Goal: Task Accomplishment & Management: Manage account settings

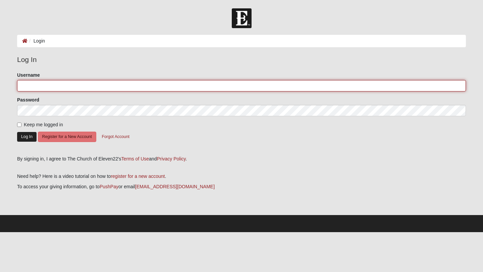
type input "cliftee"
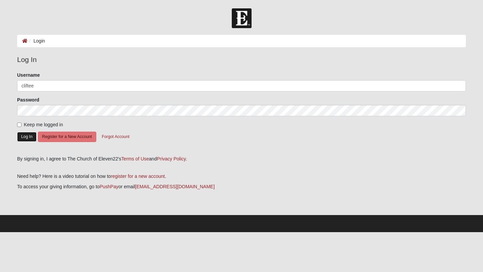
click at [30, 139] on button "Log In" at bounding box center [26, 137] width 19 height 10
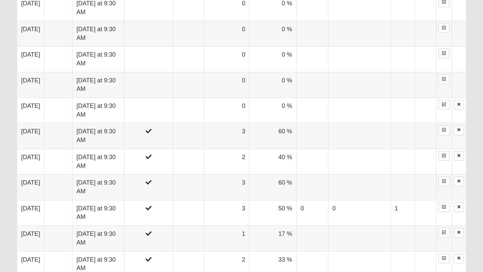
scroll to position [632, 0]
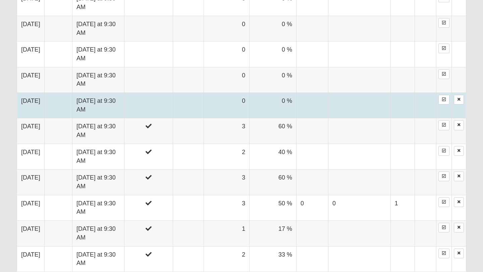
click at [173, 106] on td at bounding box center [148, 106] width 49 height 26
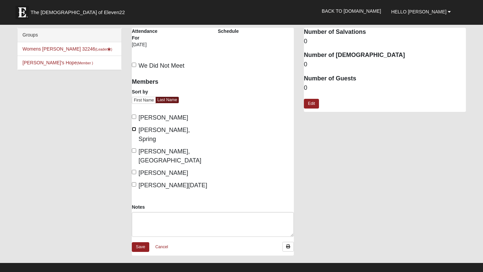
click at [135, 129] on input "Gaskill, Spring" at bounding box center [134, 129] width 4 height 4
checkbox input "true"
click at [136, 170] on input "Morgan, Tiffany" at bounding box center [134, 172] width 4 height 4
checkbox input "true"
click at [136, 183] on input "Santa Lucia, Paige" at bounding box center [134, 185] width 4 height 4
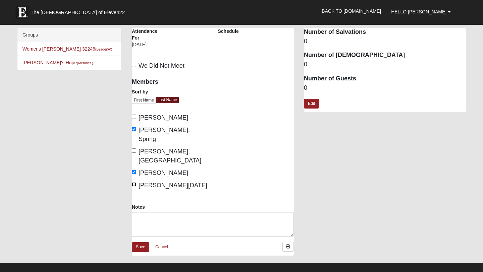
checkbox input "true"
click at [144, 243] on link "Save" at bounding box center [140, 248] width 17 height 10
